Goal: Obtain resource: Download file/media

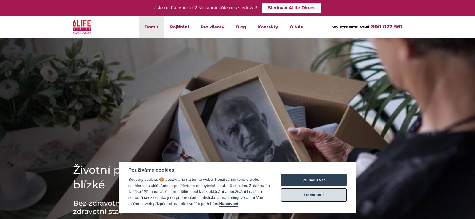
click at [323, 195] on button "Odmítnout" at bounding box center [314, 195] width 66 height 12
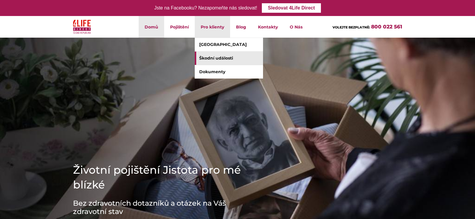
click at [214, 57] on link "Škodní události" at bounding box center [229, 58] width 68 height 13
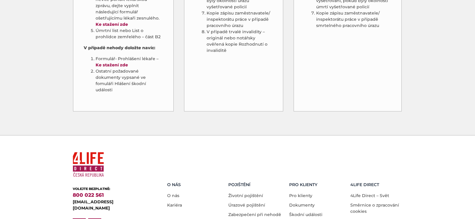
scroll to position [495, 0]
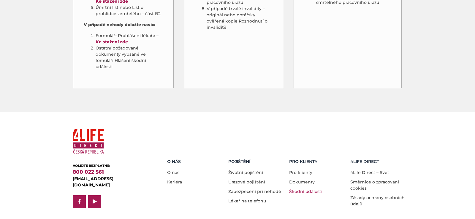
click at [300, 189] on link "Škodní události" at bounding box center [305, 191] width 33 height 5
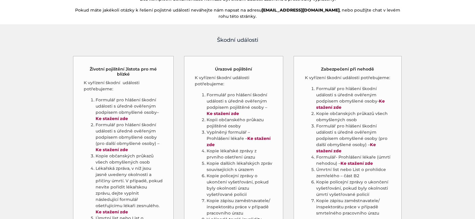
scroll to position [303, 0]
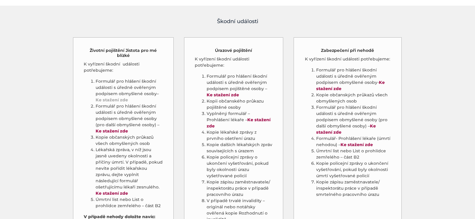
click at [112, 97] on strong "Ke stažení zde" at bounding box center [112, 99] width 32 height 5
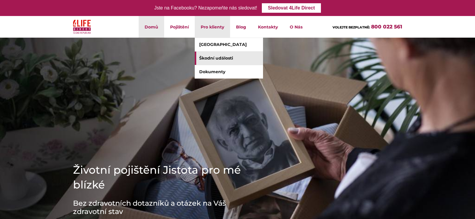
click at [222, 59] on link "Škodní události" at bounding box center [229, 58] width 68 height 13
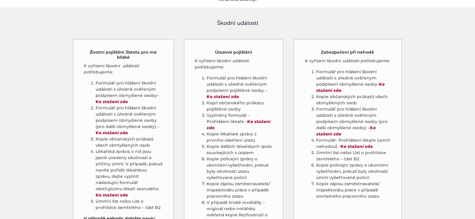
scroll to position [333, 0]
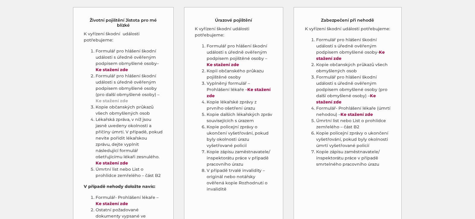
click at [118, 98] on strong "Ke stažení zde" at bounding box center [112, 100] width 32 height 5
